Goal: Information Seeking & Learning: Learn about a topic

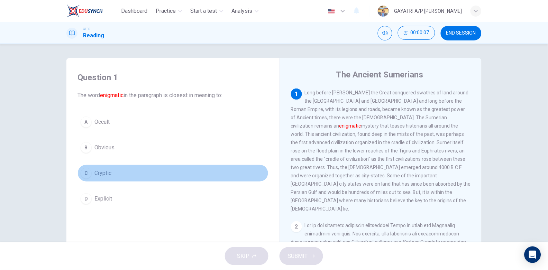
click at [117, 179] on button "C Cryptic" at bounding box center [173, 173] width 191 height 17
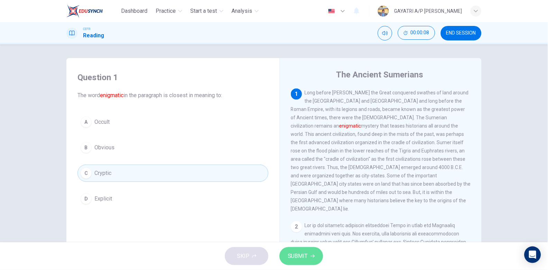
click at [300, 254] on span "SUBMIT" at bounding box center [298, 257] width 20 height 10
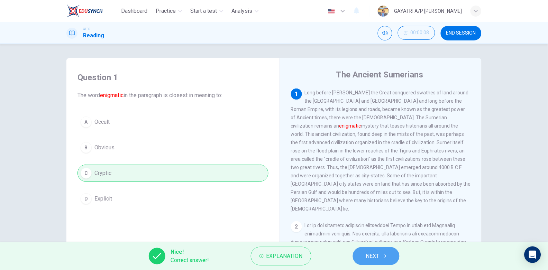
click at [379, 256] on span "NEXT" at bounding box center [372, 257] width 13 height 10
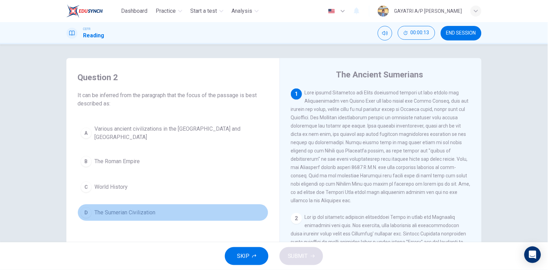
click at [141, 212] on button "D The Sumerian Civilization" at bounding box center [173, 212] width 191 height 17
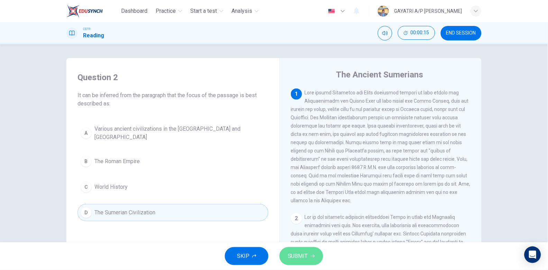
click at [304, 256] on span "SUBMIT" at bounding box center [298, 257] width 20 height 10
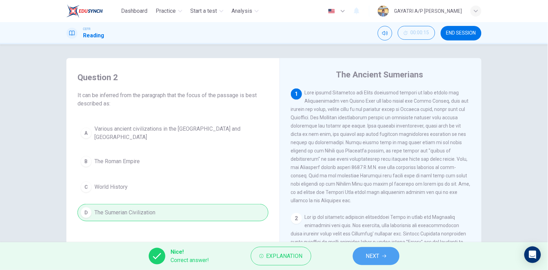
click at [382, 255] on button "NEXT" at bounding box center [376, 256] width 47 height 18
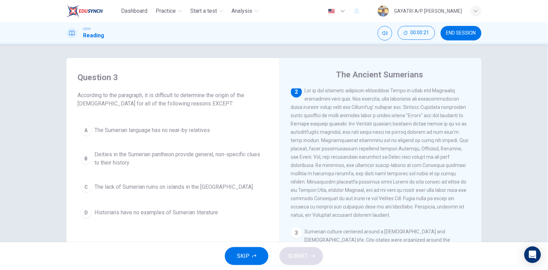
scroll to position [127, 0]
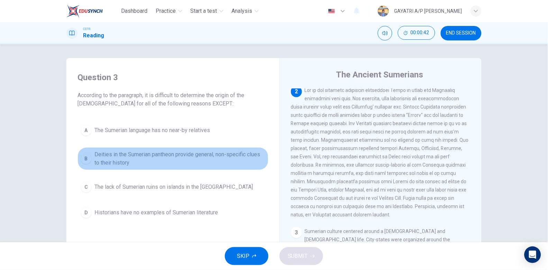
click at [153, 157] on span "Deities in the Sumerian pantheon provide general, non-specific clues to their h…" at bounding box center [179, 159] width 171 height 17
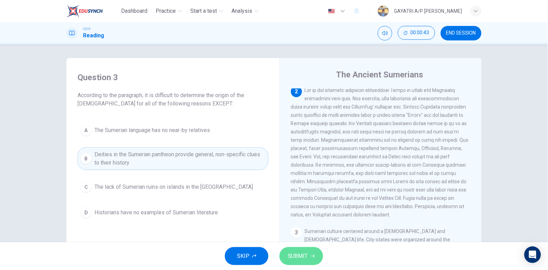
click at [295, 254] on span "SUBMIT" at bounding box center [298, 257] width 20 height 10
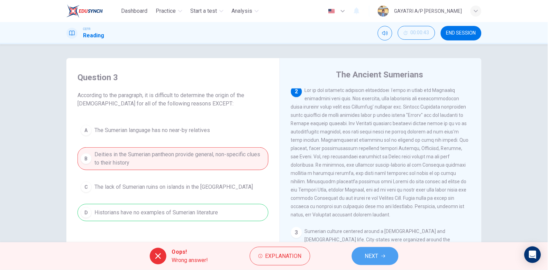
click at [368, 254] on span "NEXT" at bounding box center [371, 257] width 13 height 10
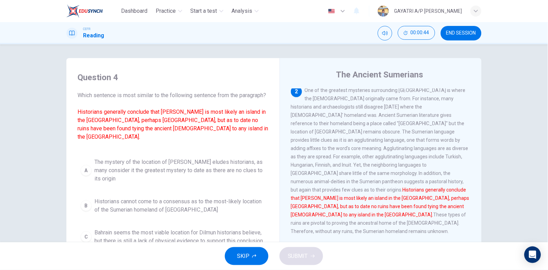
scroll to position [70, 0]
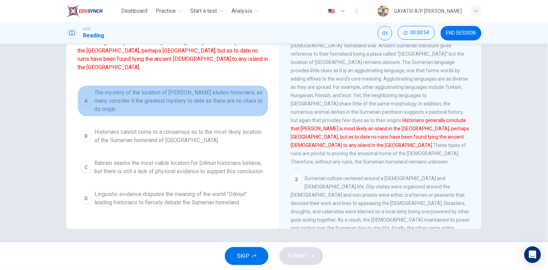
click at [188, 98] on span "The mystery of the location of [PERSON_NAME] eludes historians, as many conside…" at bounding box center [179, 101] width 171 height 25
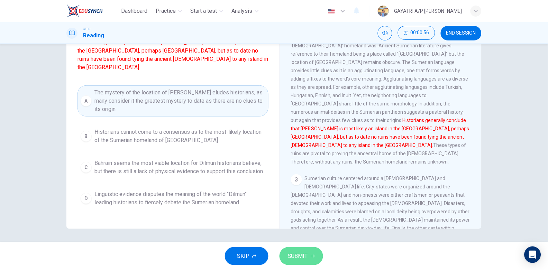
click at [294, 254] on span "SUBMIT" at bounding box center [298, 257] width 20 height 10
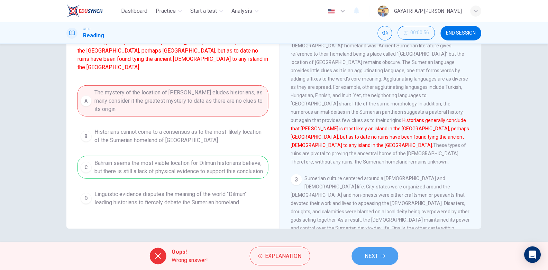
click at [363, 252] on button "NEXT" at bounding box center [375, 256] width 47 height 18
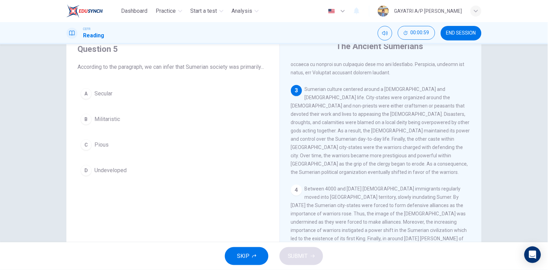
scroll to position [269, 0]
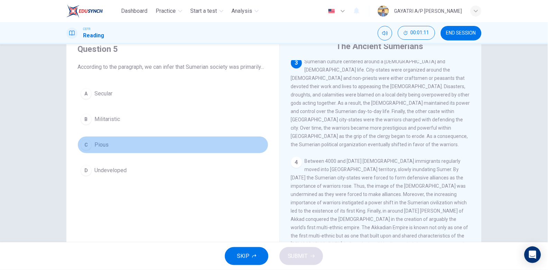
click at [134, 154] on button "C Pious" at bounding box center [173, 144] width 191 height 17
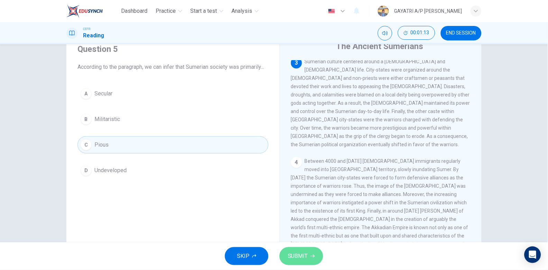
click at [303, 263] on button "SUBMIT" at bounding box center [302, 256] width 44 height 18
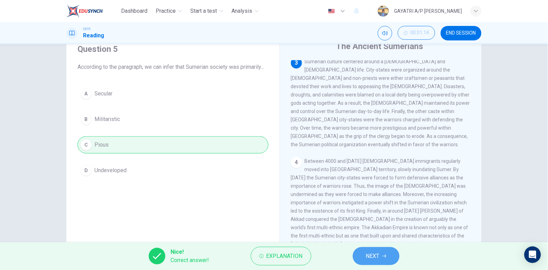
click at [375, 253] on span "NEXT" at bounding box center [372, 257] width 13 height 10
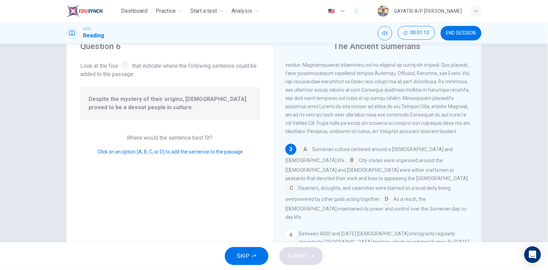
scroll to position [189, 0]
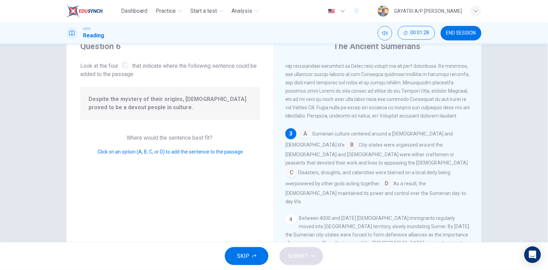
click at [305, 138] on input at bounding box center [305, 134] width 11 height 11
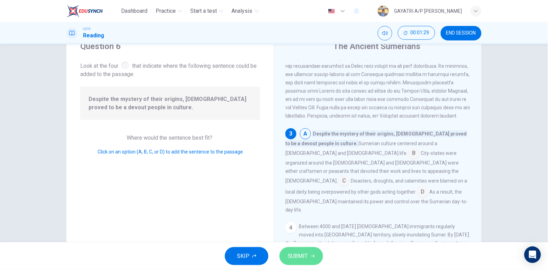
click at [307, 256] on span "SUBMIT" at bounding box center [298, 257] width 20 height 10
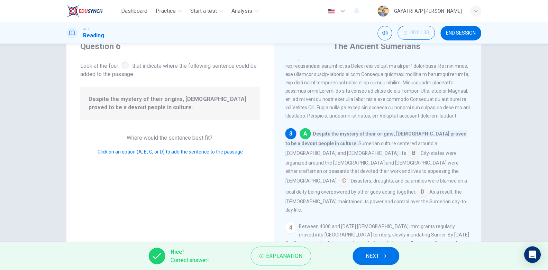
click at [383, 254] on icon "button" at bounding box center [384, 256] width 4 height 4
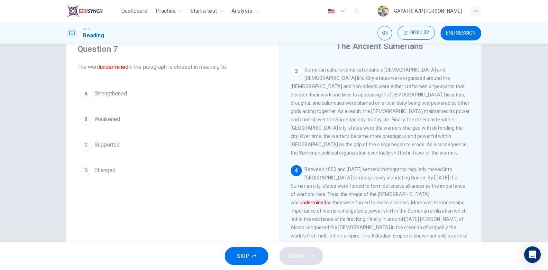
scroll to position [311, 0]
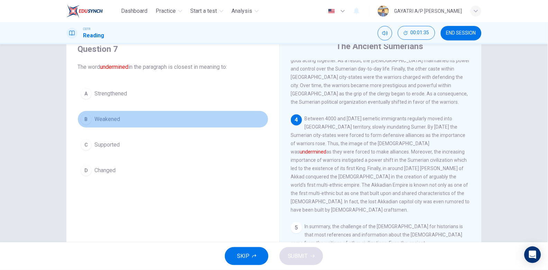
click at [125, 122] on button "B Weakened" at bounding box center [173, 119] width 191 height 17
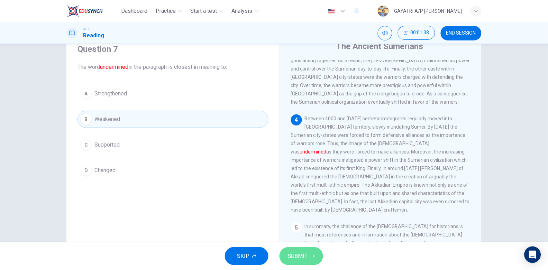
click at [304, 251] on button "SUBMIT" at bounding box center [302, 256] width 44 height 18
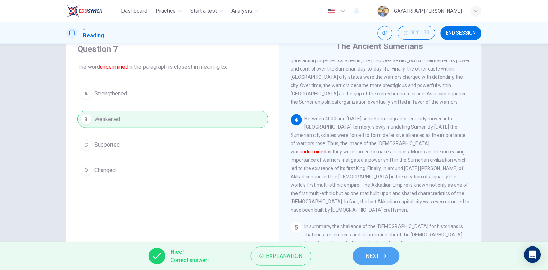
click at [365, 257] on button "NEXT" at bounding box center [376, 256] width 47 height 18
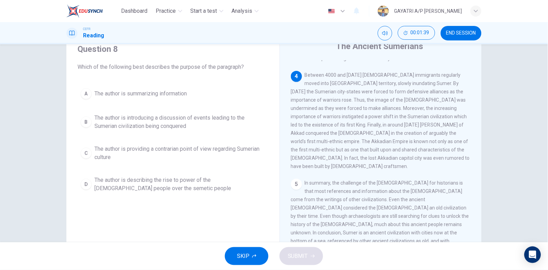
scroll to position [355, 0]
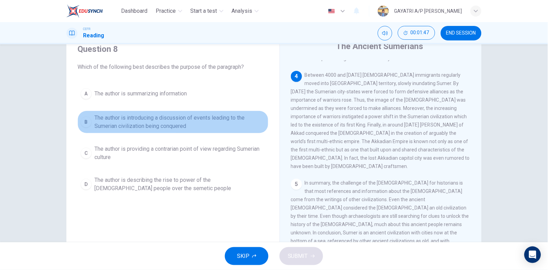
click at [155, 126] on span "The author is introducing a discussion of events leading to the Sumerian civili…" at bounding box center [179, 122] width 171 height 17
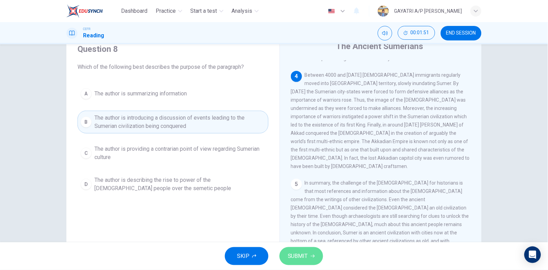
click at [296, 255] on span "SUBMIT" at bounding box center [298, 257] width 20 height 10
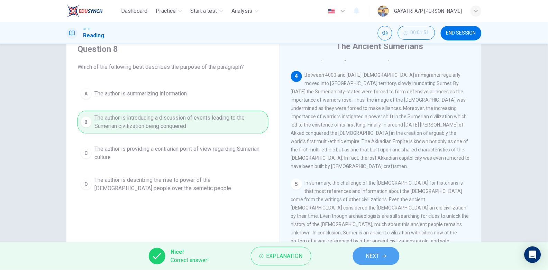
click at [377, 253] on span "NEXT" at bounding box center [372, 257] width 13 height 10
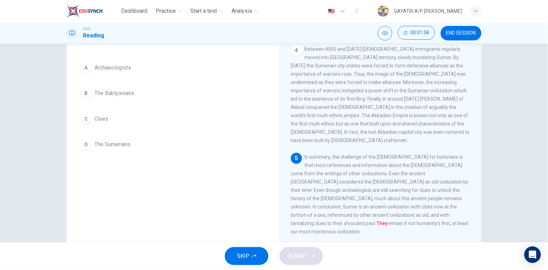
scroll to position [53, 0]
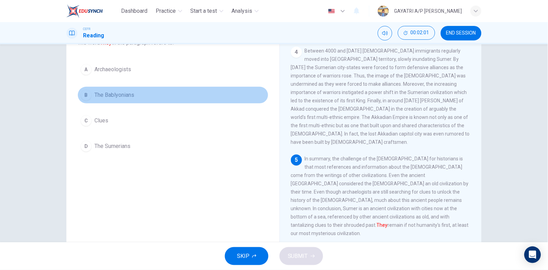
click at [119, 91] on span "The Bablyonians" at bounding box center [114, 95] width 40 height 8
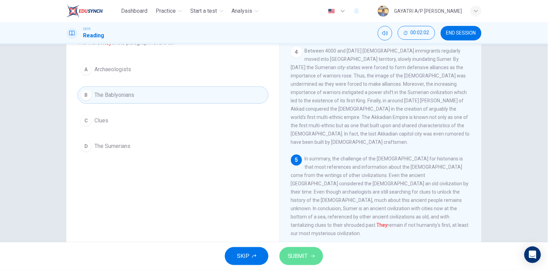
click at [298, 254] on span "SUBMIT" at bounding box center [298, 257] width 20 height 10
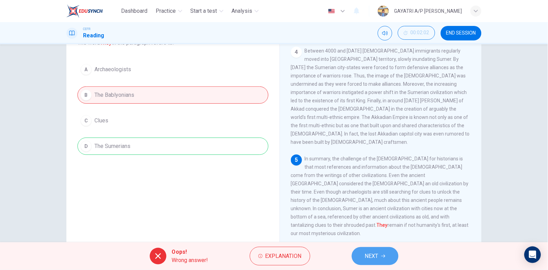
click at [375, 252] on span "NEXT" at bounding box center [371, 257] width 13 height 10
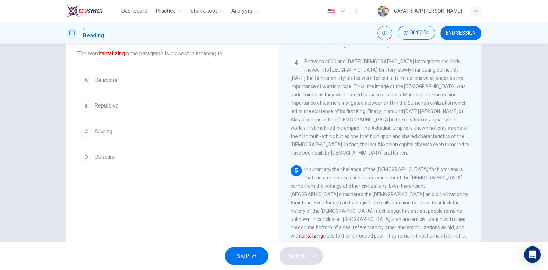
scroll to position [41, 0]
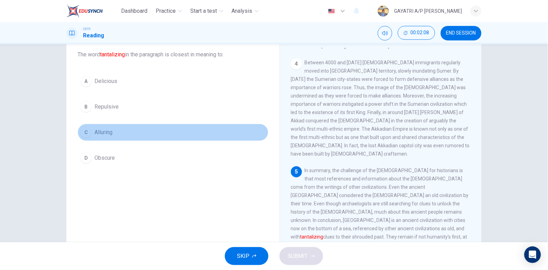
click at [128, 131] on button "C Alluring" at bounding box center [173, 132] width 191 height 17
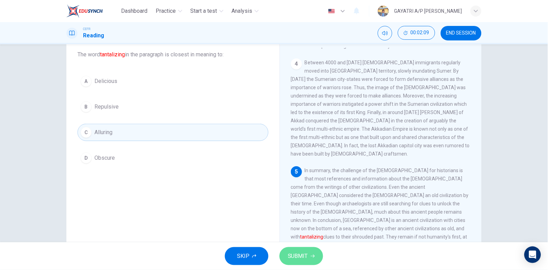
click at [308, 261] on button "SUBMIT" at bounding box center [302, 256] width 44 height 18
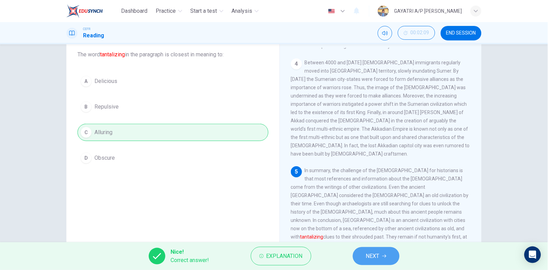
click at [385, 257] on icon "button" at bounding box center [384, 256] width 4 height 4
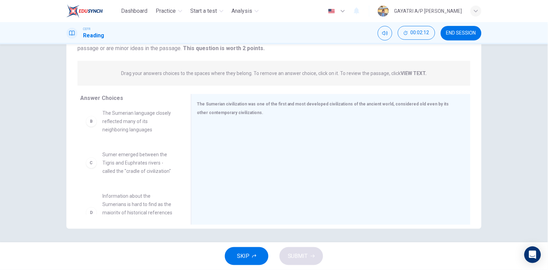
scroll to position [13, 0]
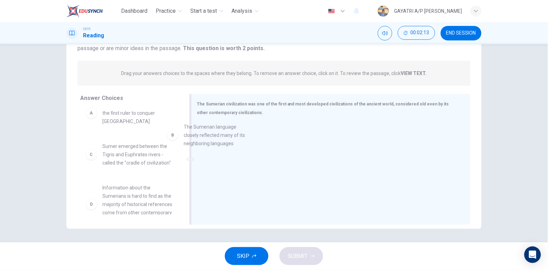
drag, startPoint x: 137, startPoint y: 156, endPoint x: 261, endPoint y: 140, distance: 124.6
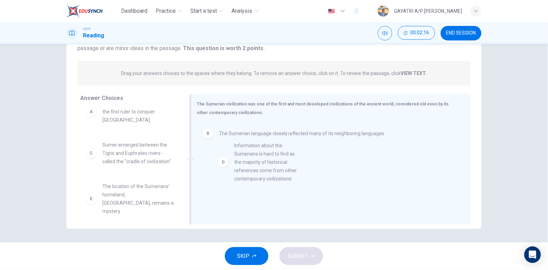
drag, startPoint x: 137, startPoint y: 207, endPoint x: 281, endPoint y: 173, distance: 147.9
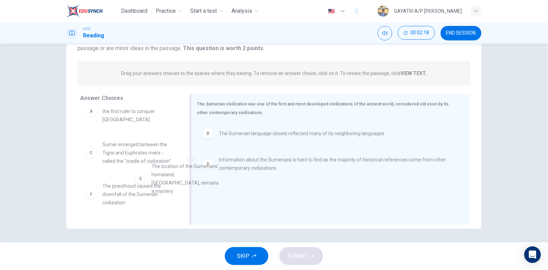
drag, startPoint x: 129, startPoint y: 197, endPoint x: 263, endPoint y: 179, distance: 134.9
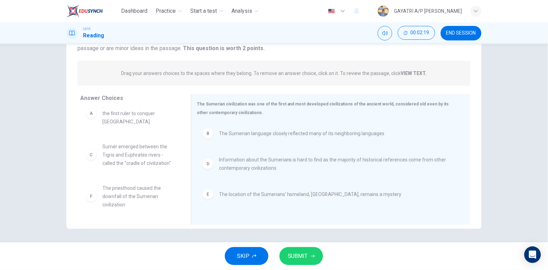
scroll to position [4, 0]
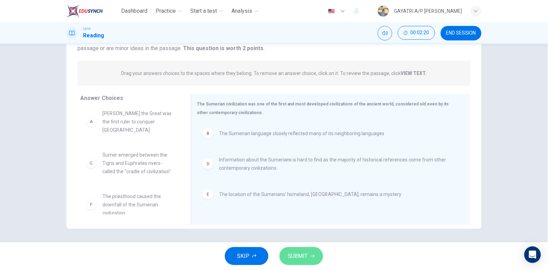
click at [301, 256] on span "SUBMIT" at bounding box center [298, 257] width 20 height 10
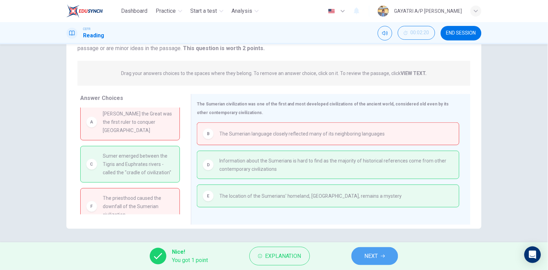
click at [382, 254] on button "NEXT" at bounding box center [375, 256] width 47 height 18
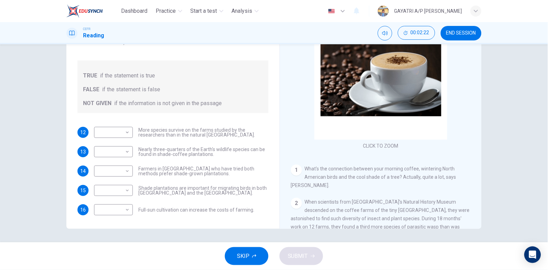
scroll to position [70, 0]
click at [453, 36] on span "END SESSION" at bounding box center [462, 33] width 30 height 6
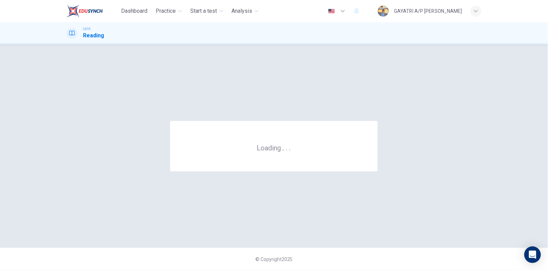
scroll to position [0, 0]
